Goal: Check status: Check status

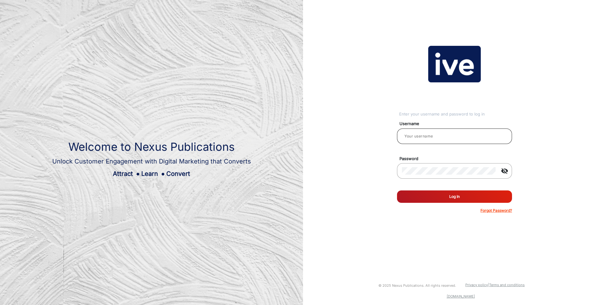
click at [454, 136] on input "email" at bounding box center [454, 135] width 105 height 7
type input "[PERSON_NAME]"
click at [444, 198] on button "Log In" at bounding box center [454, 196] width 115 height 12
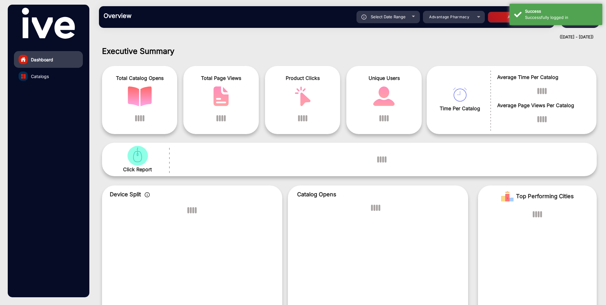
scroll to position [5, 0]
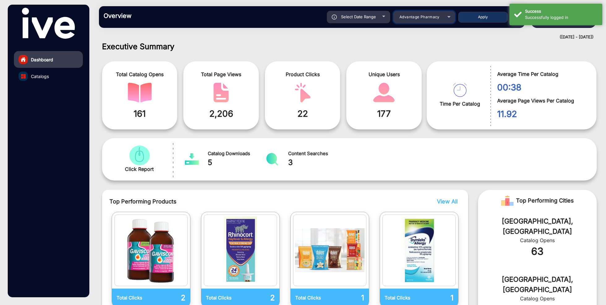
click at [427, 14] on div "Advantage Pharmacy" at bounding box center [419, 16] width 49 height 7
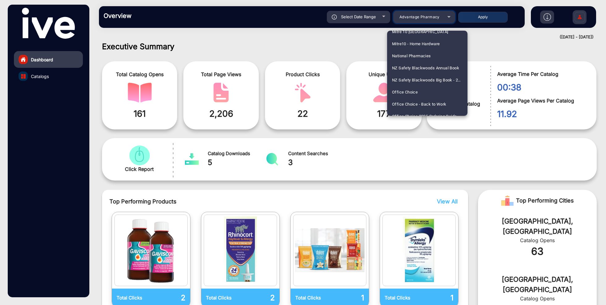
scroll to position [740, 0]
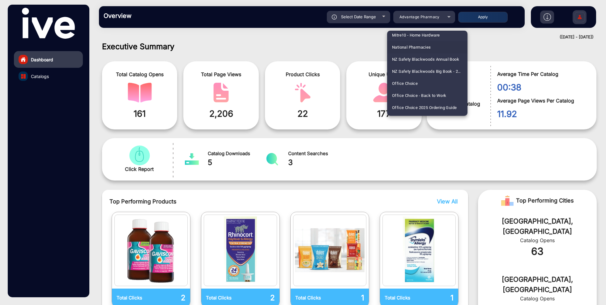
click at [426, 47] on span "National Pharmacies" at bounding box center [411, 47] width 39 height 12
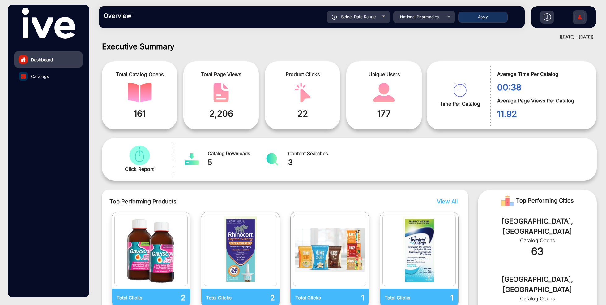
click at [374, 19] on span "Select Date Range" at bounding box center [358, 16] width 35 height 5
type input "[DATE]"
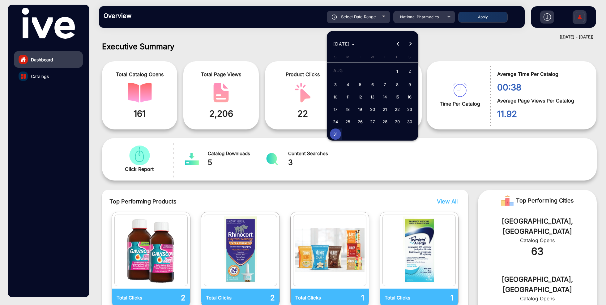
click at [397, 72] on span "1" at bounding box center [397, 71] width 11 height 13
type input "[DATE]"
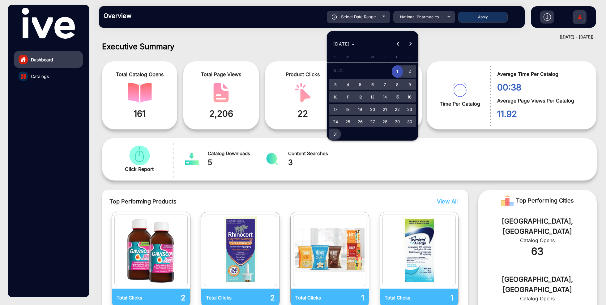
click at [338, 133] on span "31" at bounding box center [335, 133] width 11 height 11
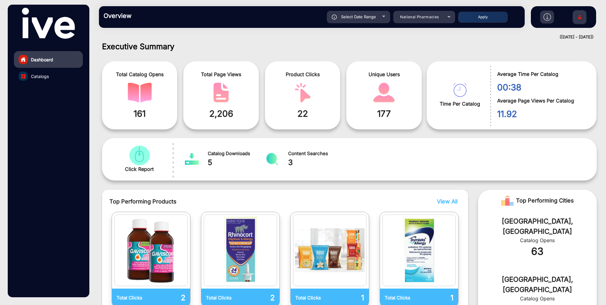
type input "[DATE]"
click at [484, 16] on button "Apply" at bounding box center [482, 17] width 49 height 11
type input "[DATE]"
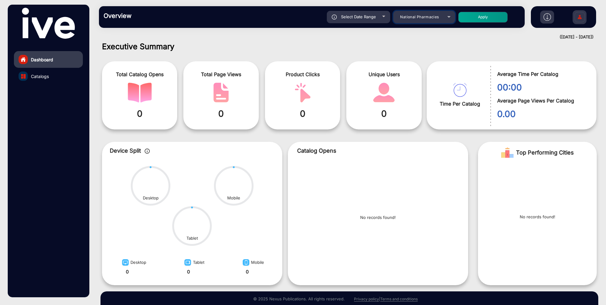
click at [418, 15] on span "National Pharmacies" at bounding box center [419, 17] width 39 height 5
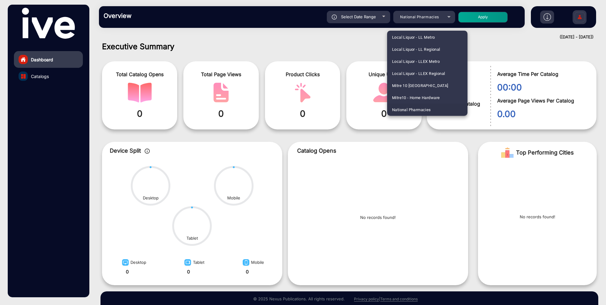
click at [419, 17] on div at bounding box center [303, 152] width 606 height 305
